Goal: Navigation & Orientation: Find specific page/section

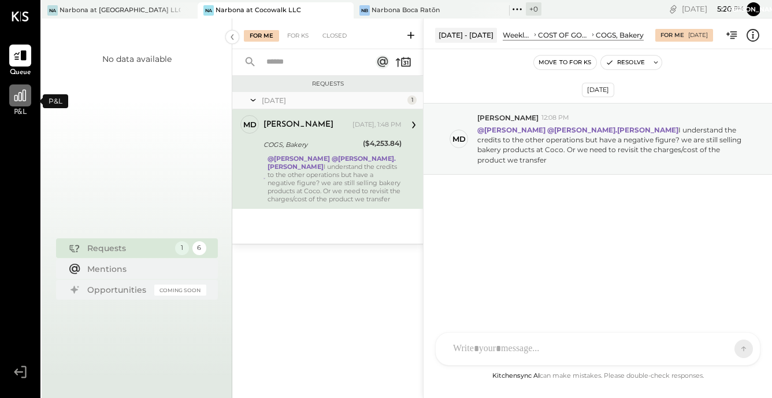
click at [15, 100] on icon at bounding box center [20, 96] width 12 height 12
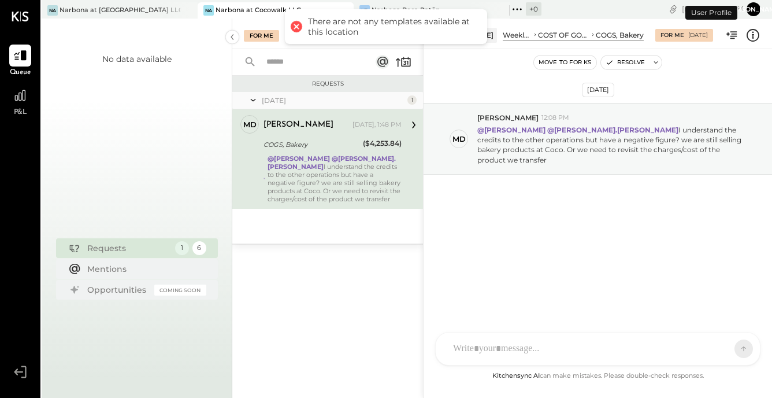
click at [15, 100] on icon at bounding box center [20, 95] width 11 height 11
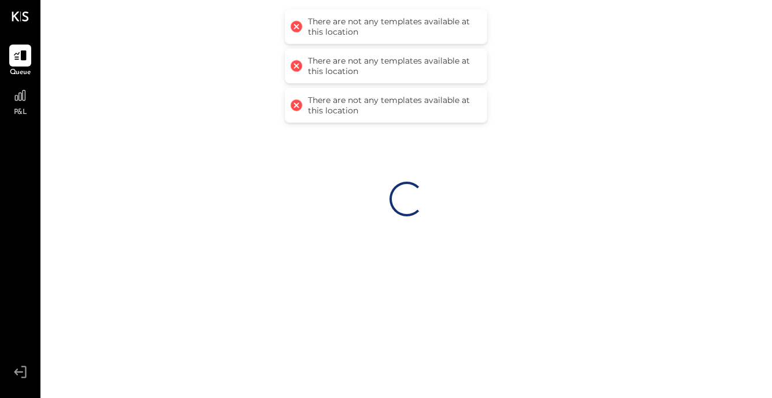
click at [15, 100] on icon at bounding box center [20, 95] width 11 height 11
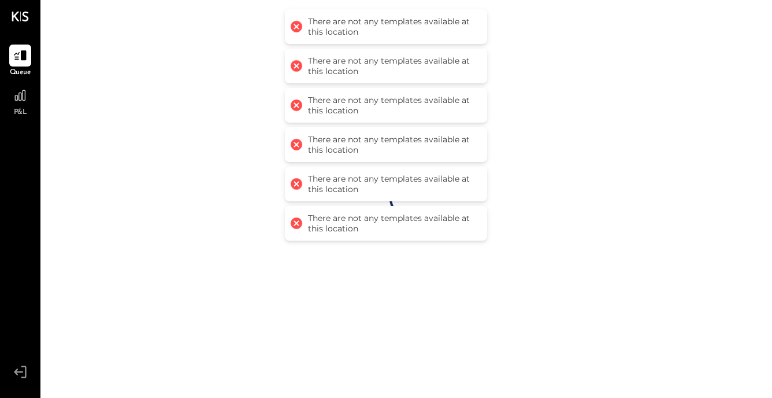
click at [15, 100] on icon at bounding box center [20, 95] width 11 height 11
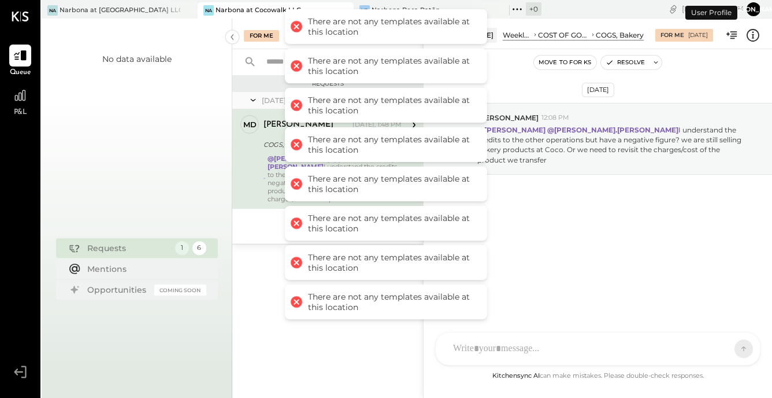
click at [15, 100] on icon at bounding box center [20, 95] width 11 height 11
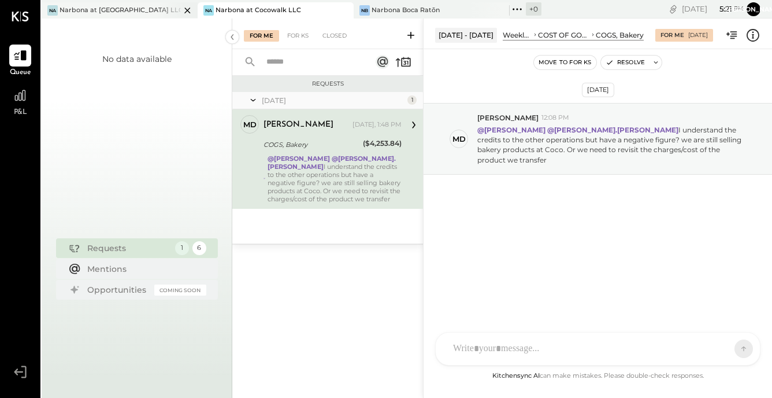
click at [93, 12] on div "Narbona at [GEOGRAPHIC_DATA] LLC" at bounding box center [120, 10] width 121 height 9
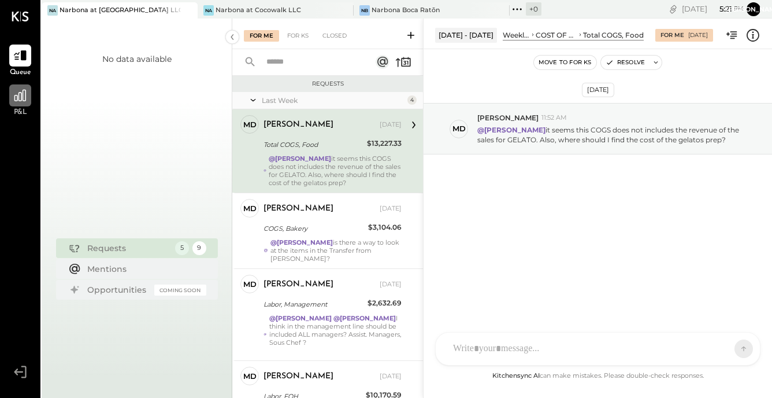
click at [23, 106] on div at bounding box center [20, 95] width 22 height 22
click at [22, 105] on div at bounding box center [20, 95] width 22 height 22
click at [514, 12] on icon at bounding box center [517, 9] width 15 height 15
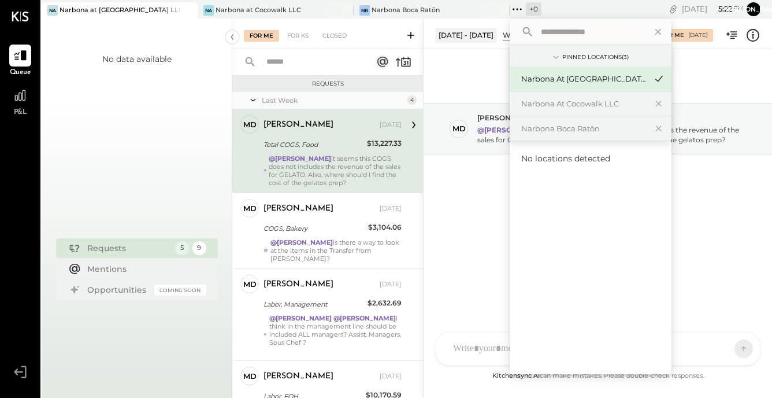
click at [562, 57] on div "Pinned Locations ( 3 )" at bounding box center [595, 57] width 66 height 8
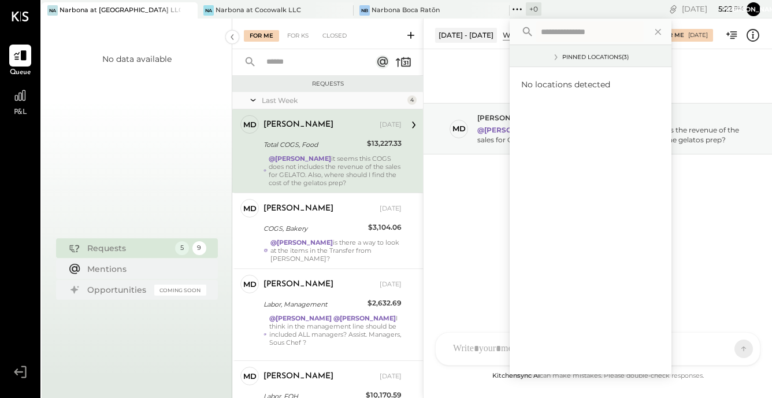
click at [562, 57] on div "Pinned Locations ( 3 )" at bounding box center [595, 57] width 66 height 8
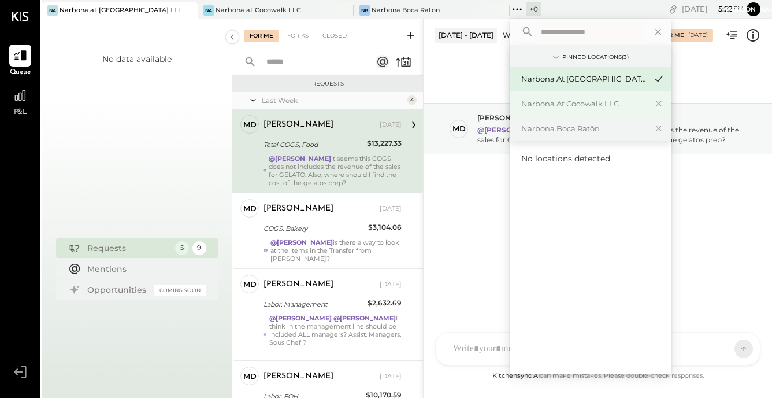
click at [534, 109] on div "Narbona at Cocowalk LLC" at bounding box center [591, 103] width 162 height 25
click at [534, 109] on div "Narbona at Cocowalk LLC" at bounding box center [583, 103] width 125 height 11
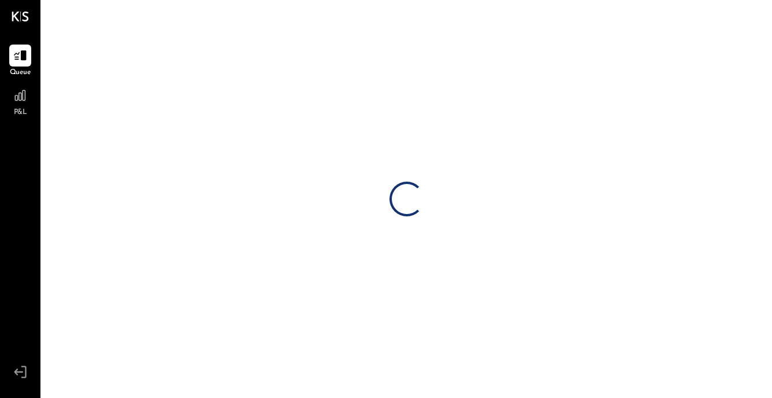
click at [534, 109] on div "Loading…" at bounding box center [407, 199] width 731 height 398
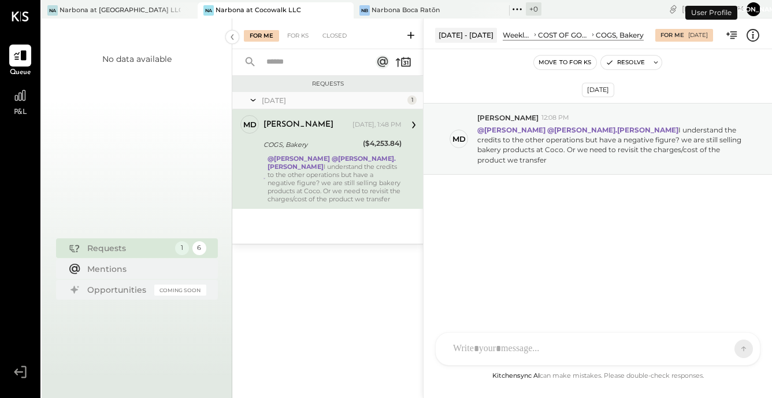
click at [756, 6] on button "[PERSON_NAME]" at bounding box center [754, 9] width 14 height 14
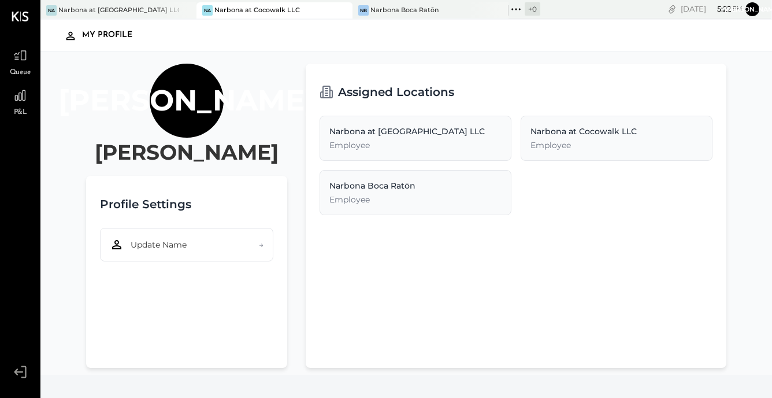
click at [612, 132] on div "Narbona at Cocowalk LLC" at bounding box center [617, 131] width 172 height 12
click at [259, 246] on span "→" at bounding box center [261, 245] width 5 height 12
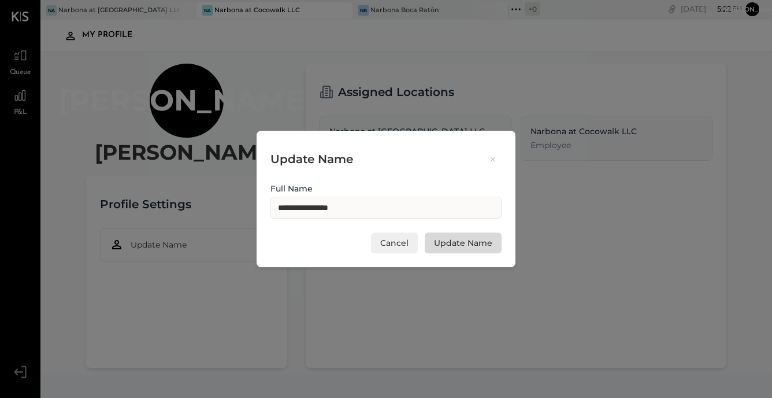
click at [453, 242] on button "Update Name" at bounding box center [463, 242] width 77 height 21
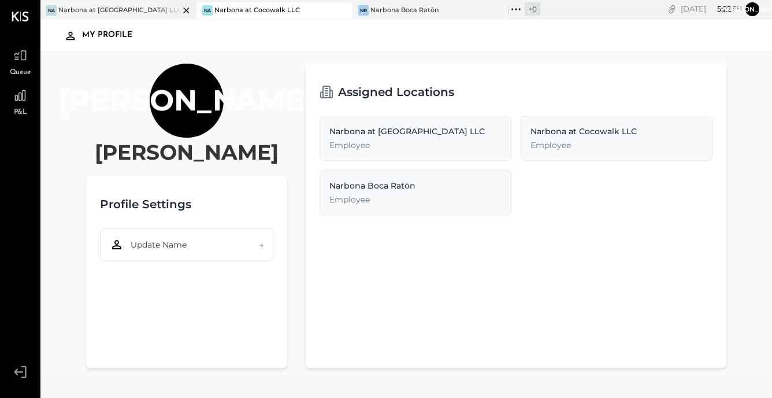
click at [97, 6] on div "Narbona at [GEOGRAPHIC_DATA] LLC" at bounding box center [118, 10] width 121 height 9
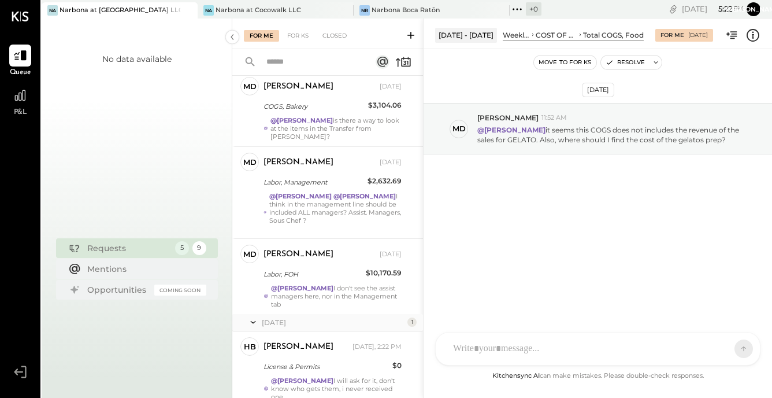
scroll to position [130, 0]
